Goal: Task Accomplishment & Management: Use online tool/utility

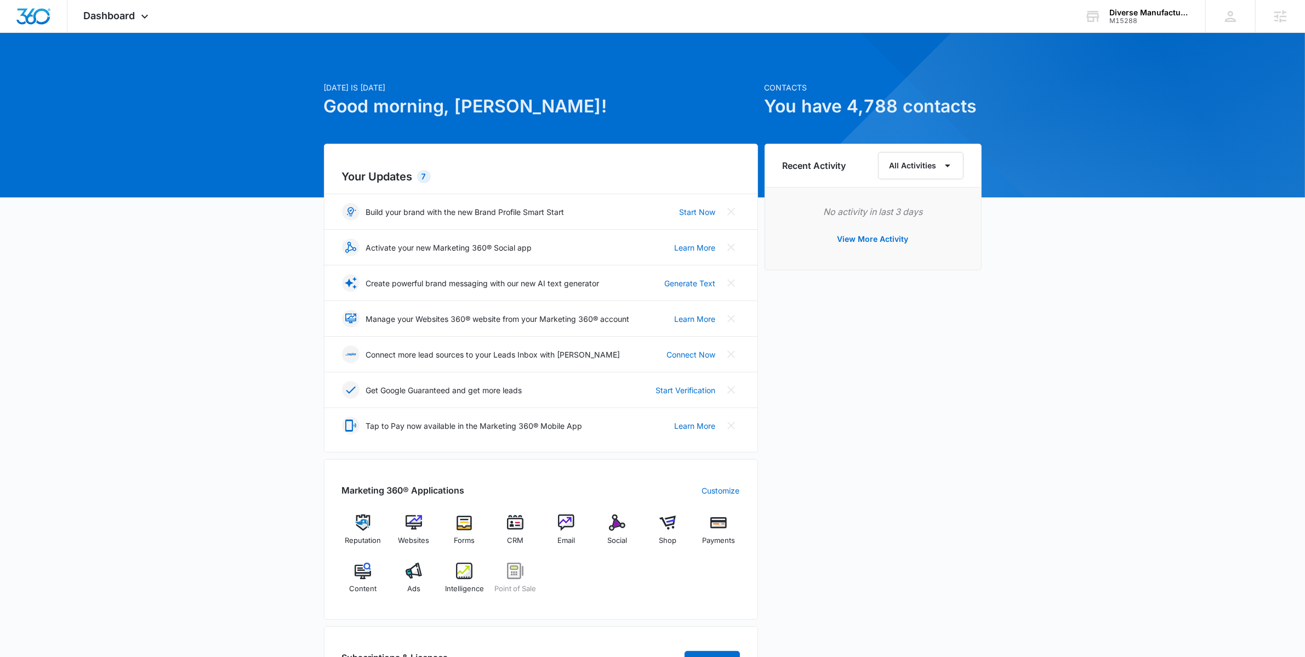
click at [588, 536] on div "Reputation Websites Forms CRM Email Social Shop Payments Content Ads Intelligen…" at bounding box center [541, 557] width 398 height 87
click at [572, 536] on span "Email" at bounding box center [567, 540] width 18 height 11
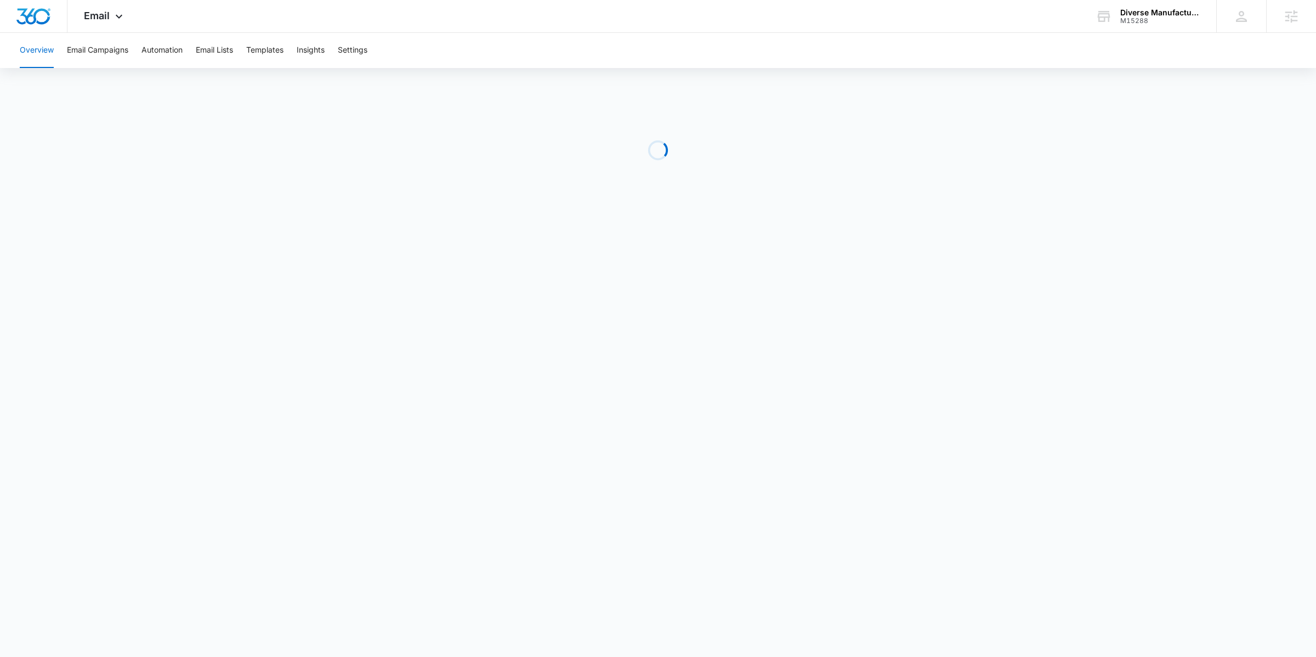
drag, startPoint x: 92, startPoint y: 28, endPoint x: 93, endPoint y: 36, distance: 7.7
click at [92, 30] on div "Email Apps Reputation Websites Forms CRM Email Social Shop Payments POS Content…" at bounding box center [104, 16] width 75 height 32
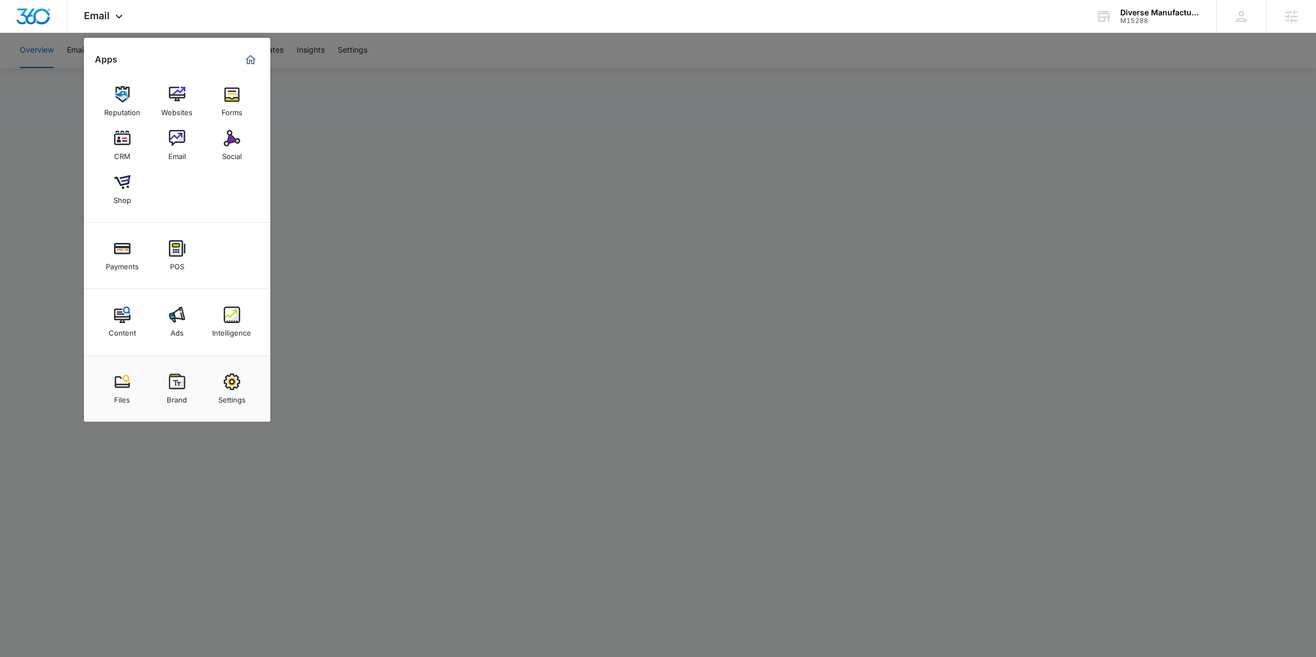
click at [72, 93] on div at bounding box center [658, 328] width 1316 height 657
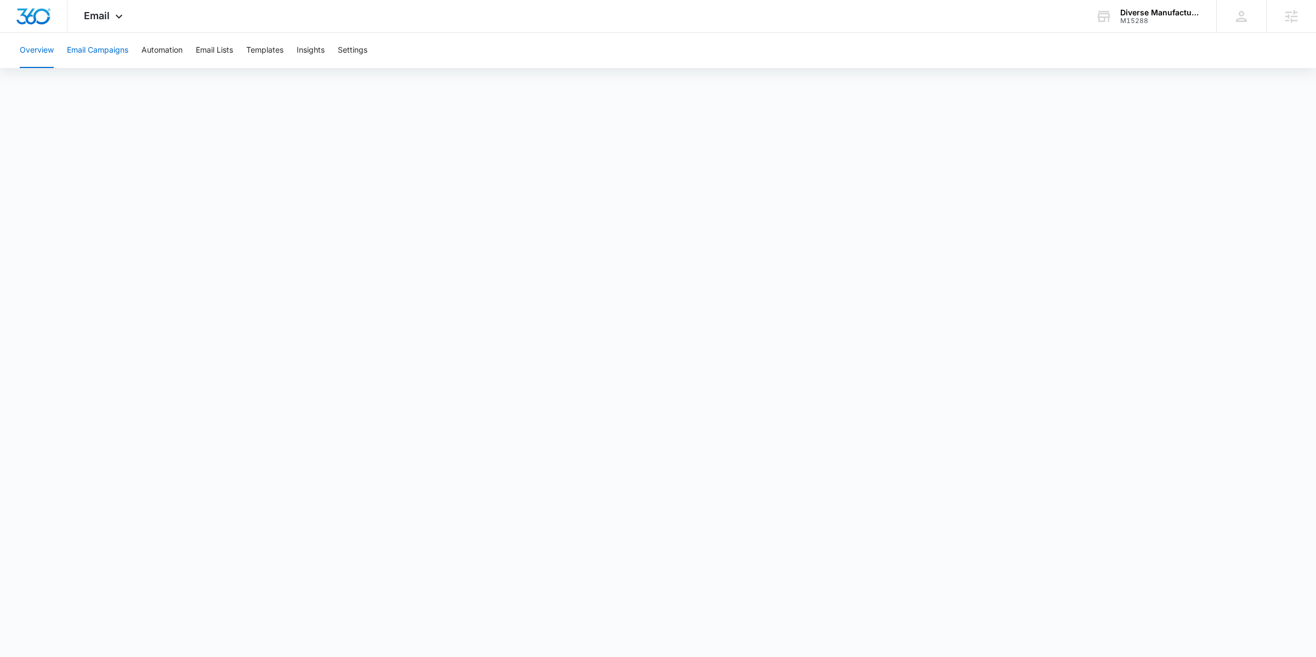
click at [94, 56] on button "Email Campaigns" at bounding box center [97, 50] width 61 height 35
